Goal: Check status: Check status

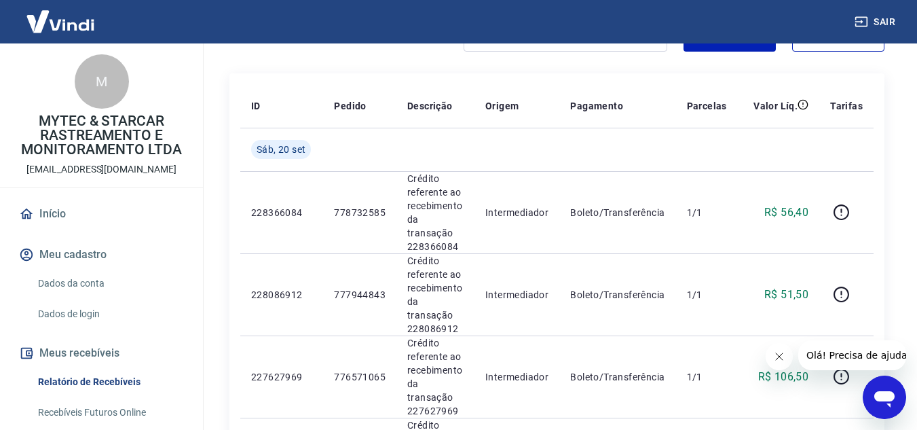
scroll to position [136, 0]
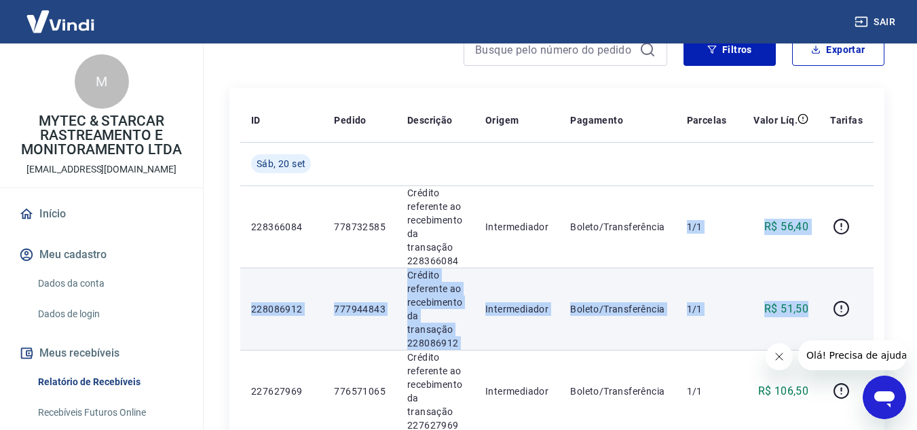
drag, startPoint x: 681, startPoint y: 210, endPoint x: 807, endPoint y: 306, distance: 157.9
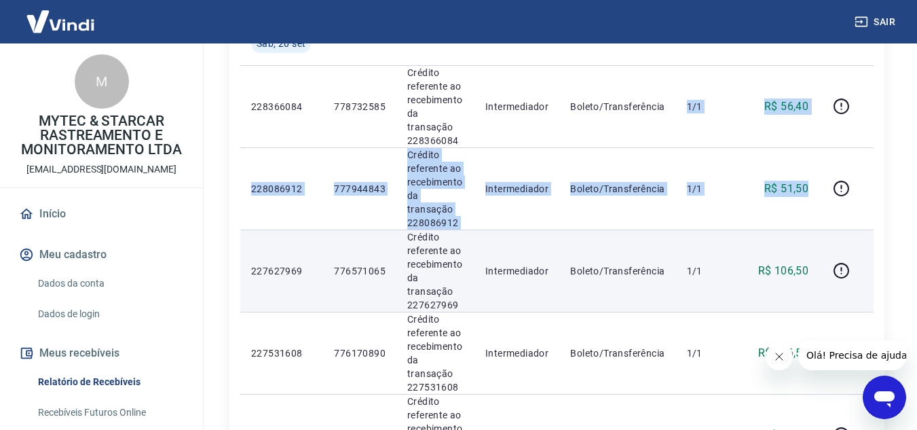
scroll to position [272, 0]
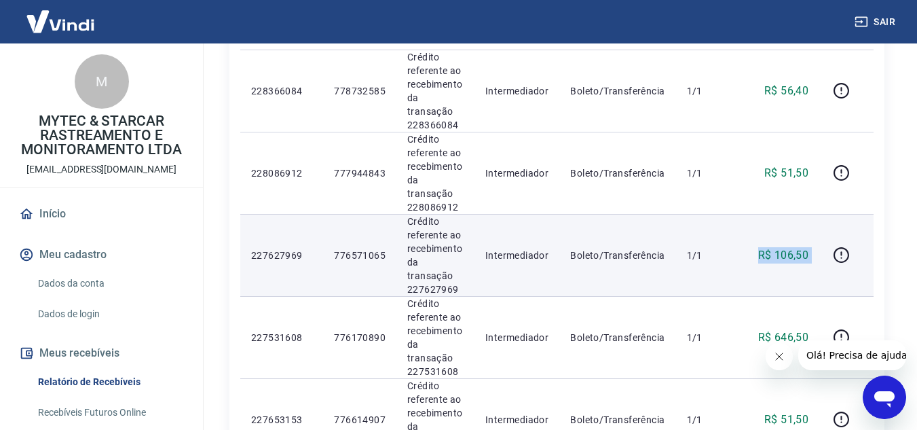
drag, startPoint x: 757, startPoint y: 206, endPoint x: 813, endPoint y: 234, distance: 62.6
click at [821, 227] on tr "227627969 776571065 Crédito referente ao recebimento da transação 227627969 Int…" at bounding box center [557, 255] width 634 height 82
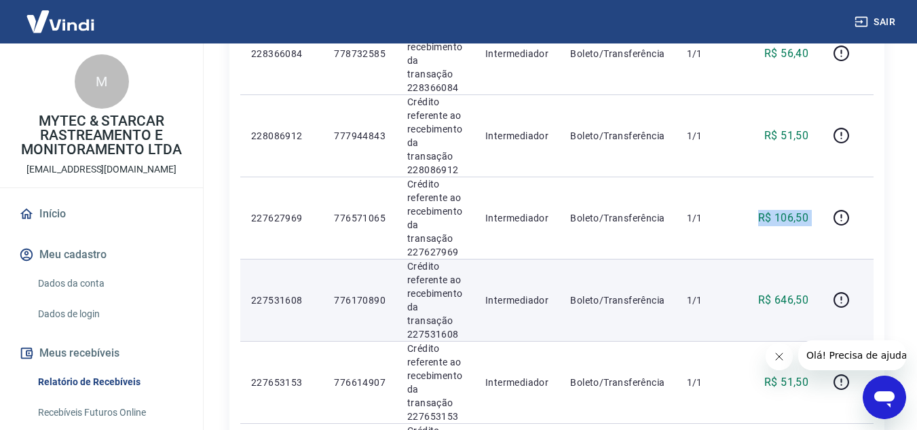
scroll to position [340, 0]
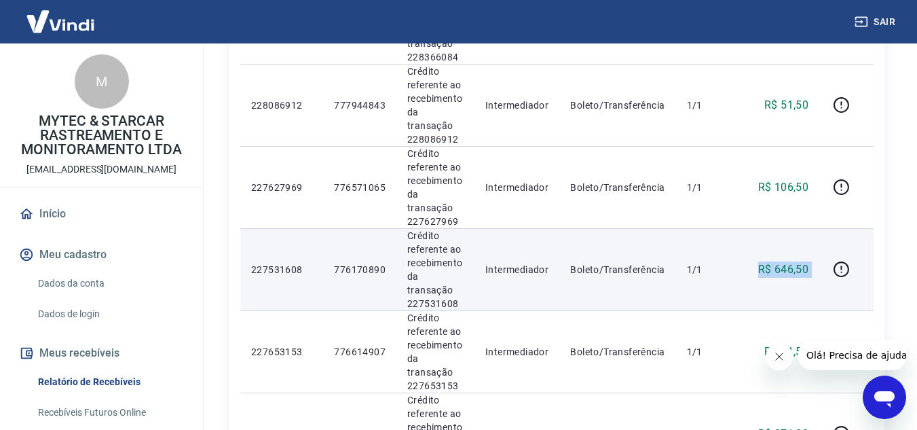
drag, startPoint x: 760, startPoint y: 221, endPoint x: 843, endPoint y: 239, distance: 85.5
click at [843, 238] on tr "227531608 776170890 Crédito referente ao recebimento da transação 227531608 Int…" at bounding box center [557, 269] width 634 height 82
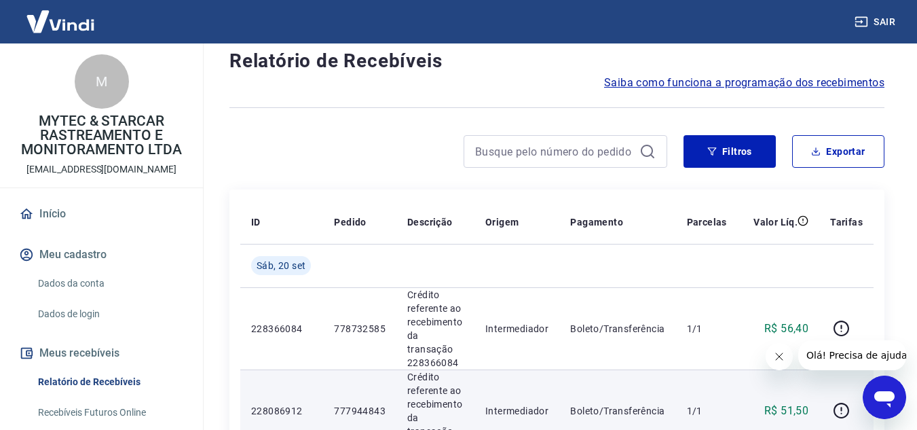
scroll to position [0, 0]
